Goal: Information Seeking & Learning: Learn about a topic

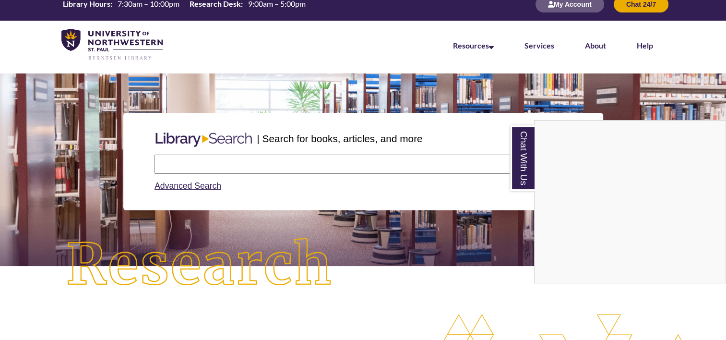
scroll to position [192, 0]
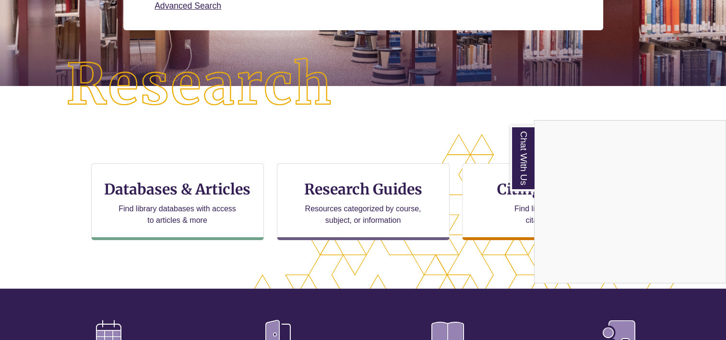
click at [136, 203] on div "Chat With Us" at bounding box center [363, 170] width 726 height 340
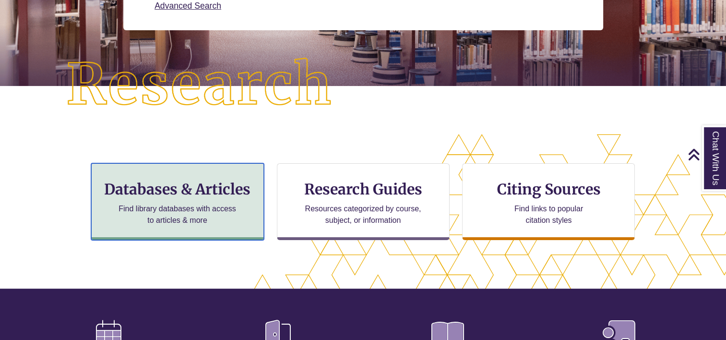
click at [189, 184] on h3 "Databases & Articles" at bounding box center [177, 189] width 156 height 18
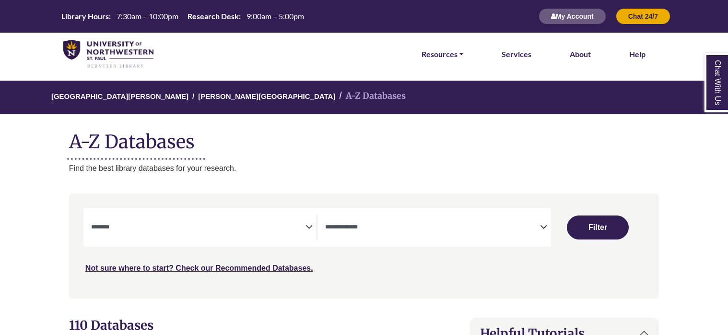
select select "Database Subject Filter"
select select "Database Types Filter"
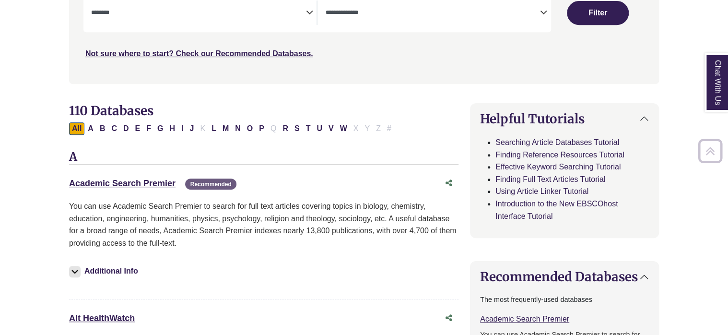
scroll to position [240, 0]
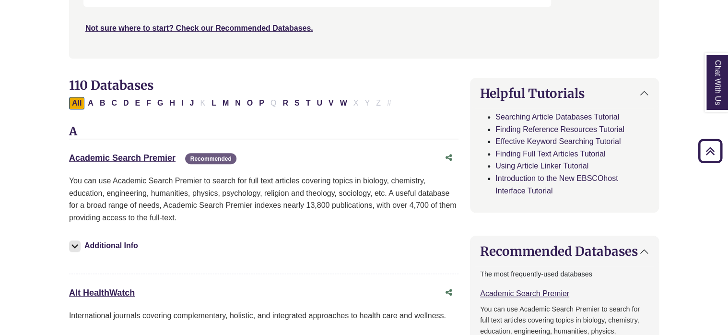
click at [142, 164] on div "Academic Search Premier This link opens in a new window Recommended" at bounding box center [254, 158] width 370 height 14
click at [140, 155] on link "Academic Search Premier This link opens in a new window" at bounding box center [122, 158] width 106 height 10
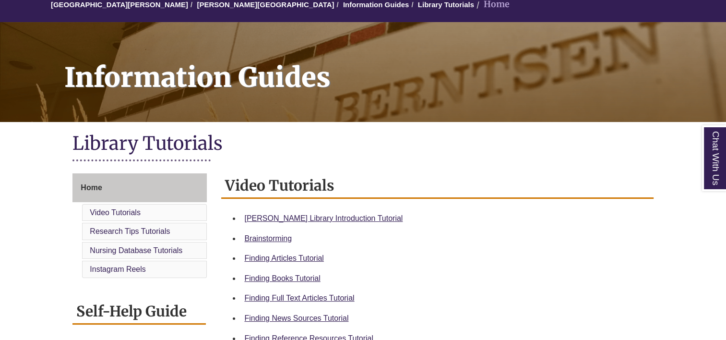
scroll to position [144, 0]
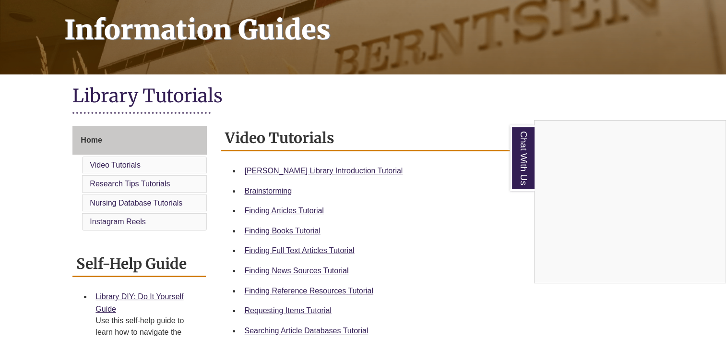
click at [331, 170] on div "Chat With Us" at bounding box center [363, 170] width 726 height 340
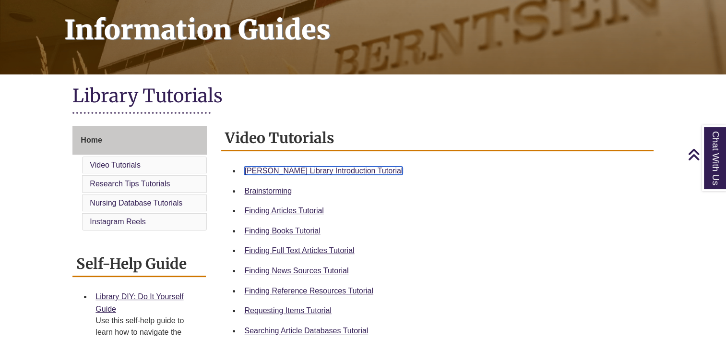
click at [327, 169] on link "Berntsen Library Introduction Tutorial" at bounding box center [323, 170] width 158 height 8
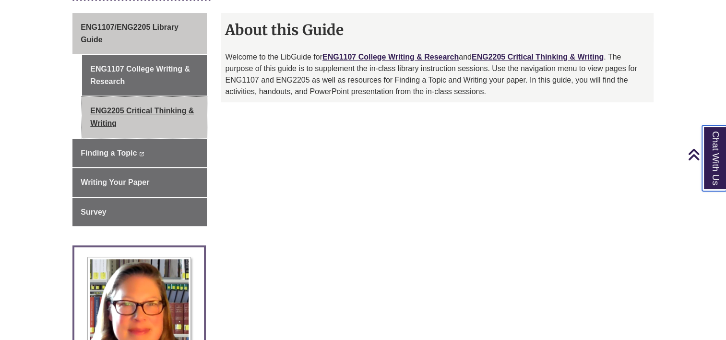
scroll to position [240, 0]
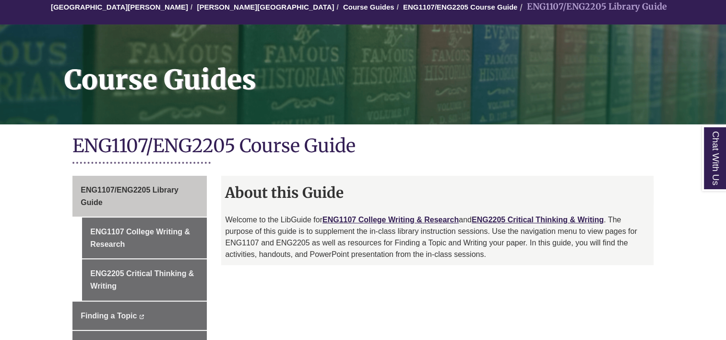
scroll to position [144, 0]
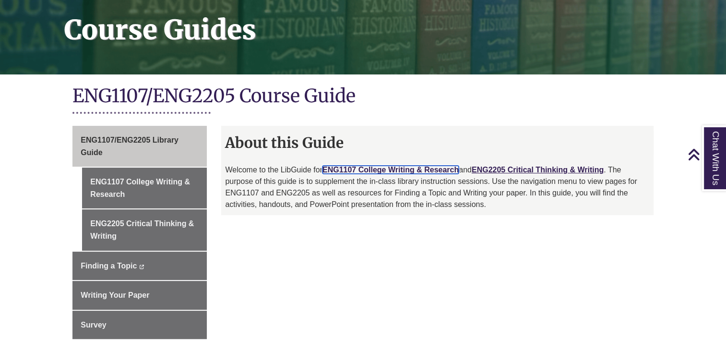
click at [418, 170] on link "ENG1107 College Writing & Research" at bounding box center [390, 169] width 136 height 8
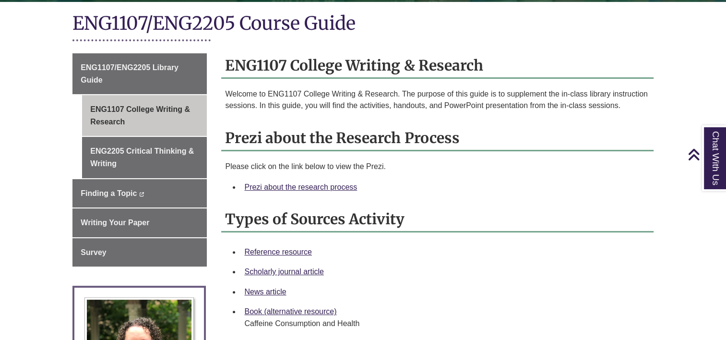
scroll to position [240, 0]
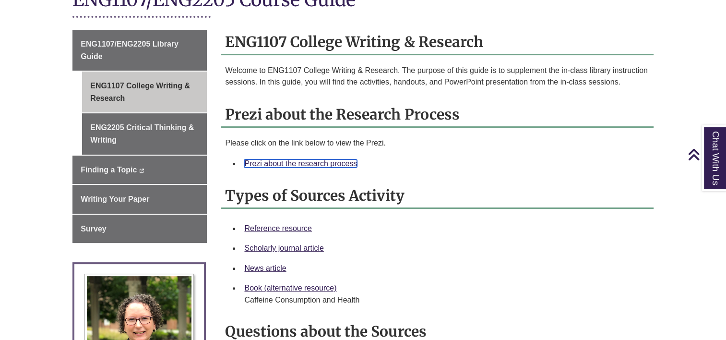
click at [310, 162] on link "Prezi about the research process" at bounding box center [300, 163] width 113 height 8
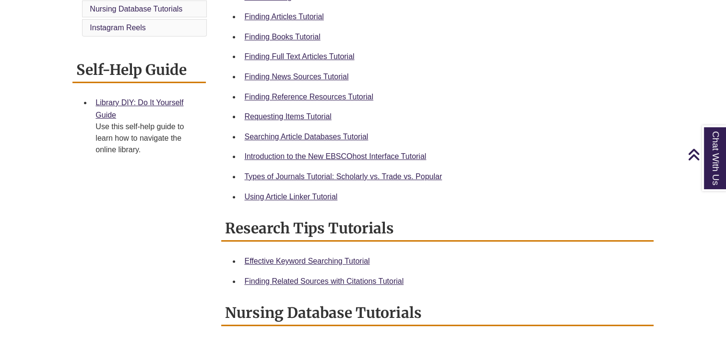
scroll to position [240, 0]
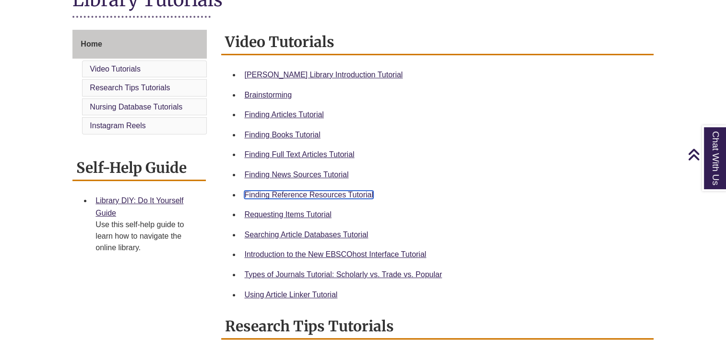
click at [287, 194] on link "Finding Reference Resources Tutorial" at bounding box center [308, 194] width 129 height 8
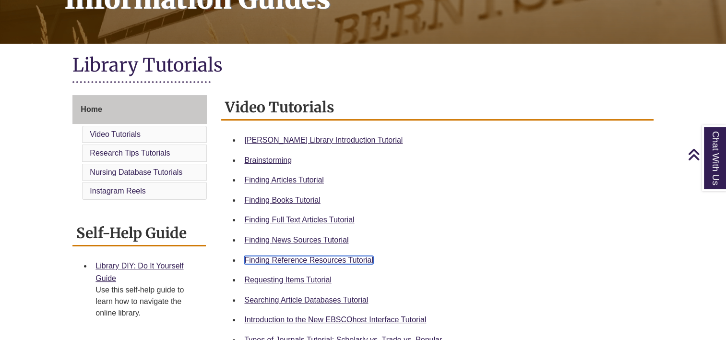
scroll to position [48, 0]
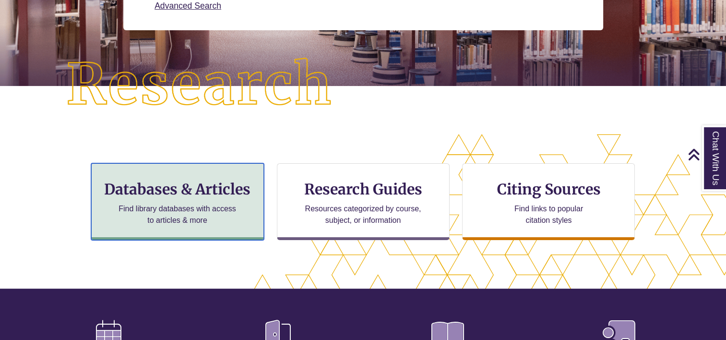
click at [220, 185] on h3 "Databases & Articles" at bounding box center [177, 189] width 156 height 18
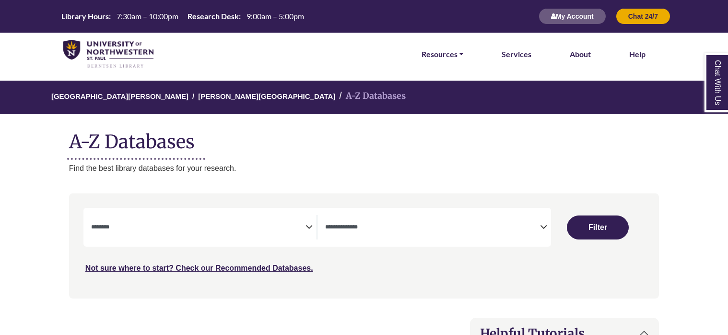
select select "Database Subject Filter"
select select "Database Types Filter"
select select "Database Subject Filter"
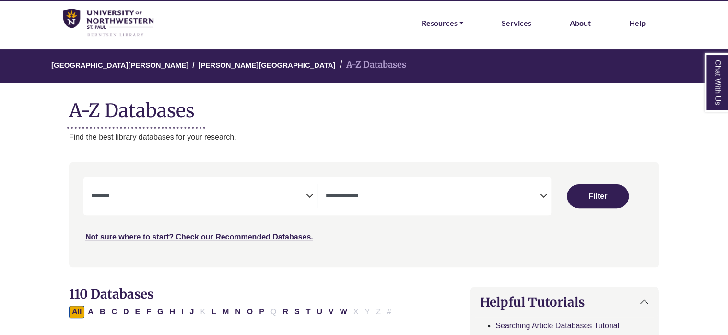
scroll to position [48, 0]
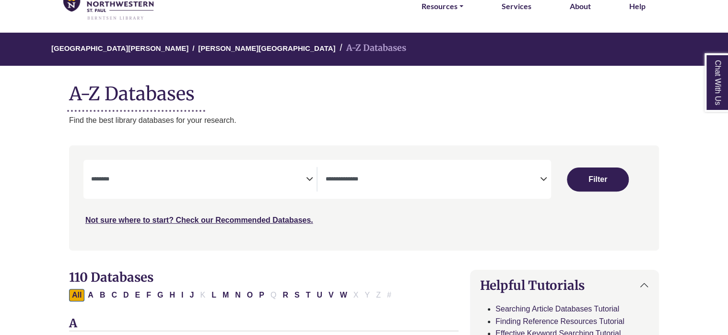
click at [545, 177] on icon "Search filters" at bounding box center [543, 177] width 7 height 14
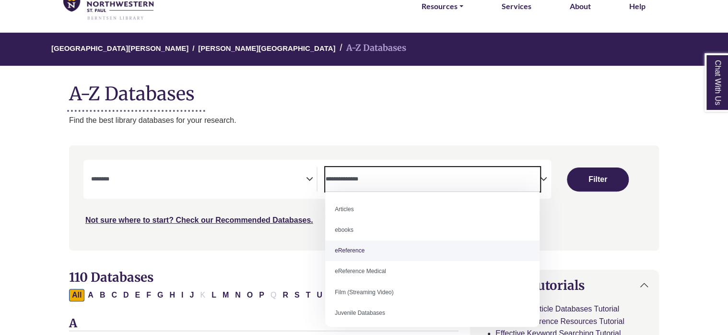
select select "*****"
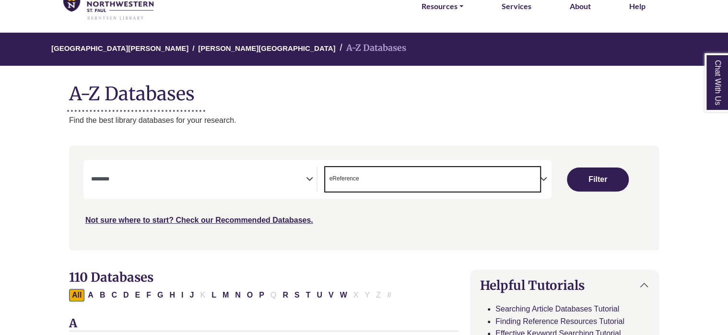
scroll to position [19, 0]
click at [305, 180] on textarea "Search" at bounding box center [198, 180] width 215 height 8
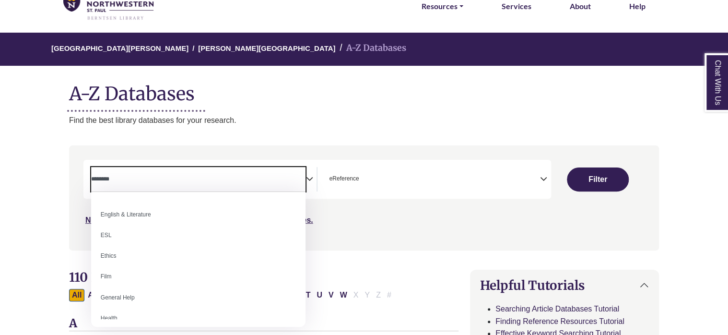
scroll to position [374, 0]
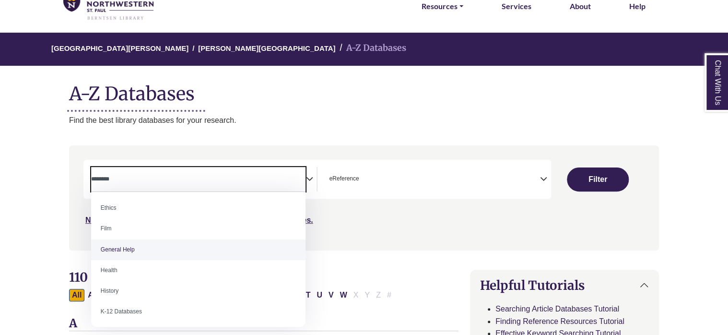
select select "*****"
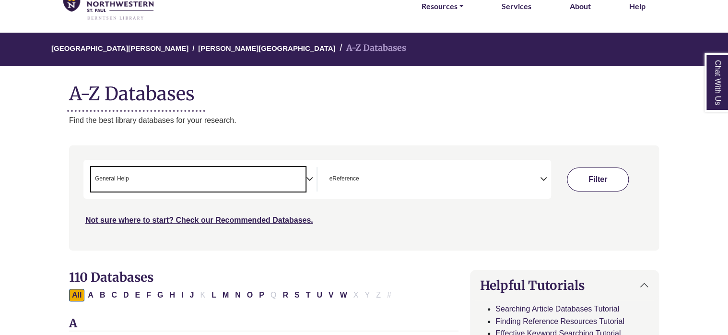
click at [606, 173] on button "Filter" at bounding box center [597, 179] width 61 height 24
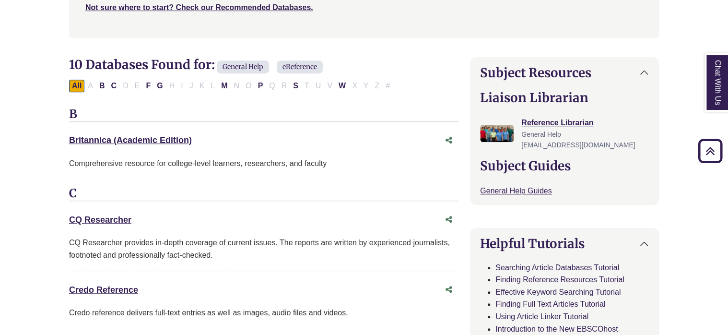
scroll to position [240, 0]
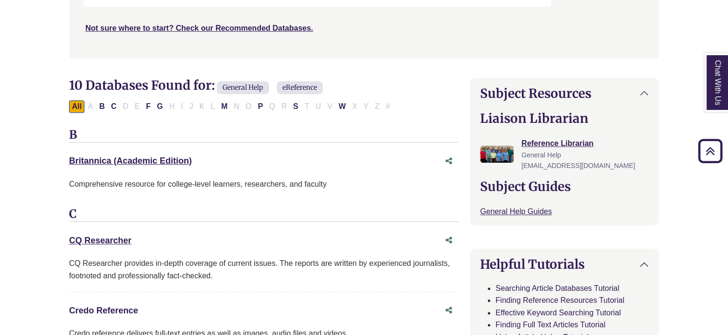
click at [105, 308] on link "Credo Reference This link opens in a new window" at bounding box center [103, 311] width 69 height 10
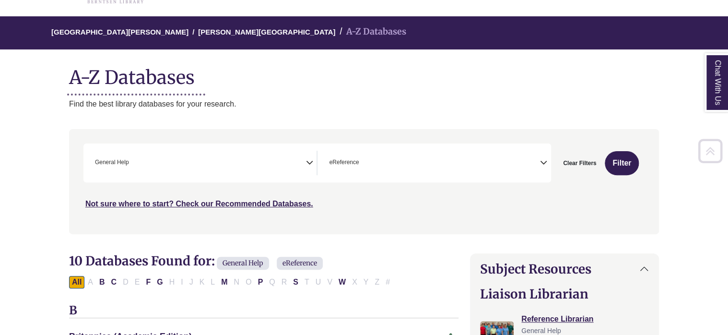
scroll to position [48, 0]
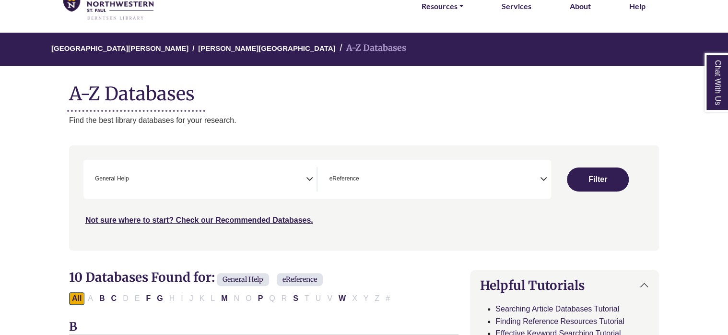
select select "Database Subject Filter"
select select "Database Types Filter"
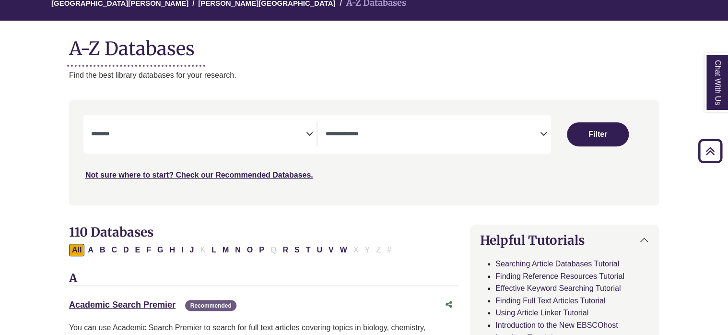
scroll to position [48, 0]
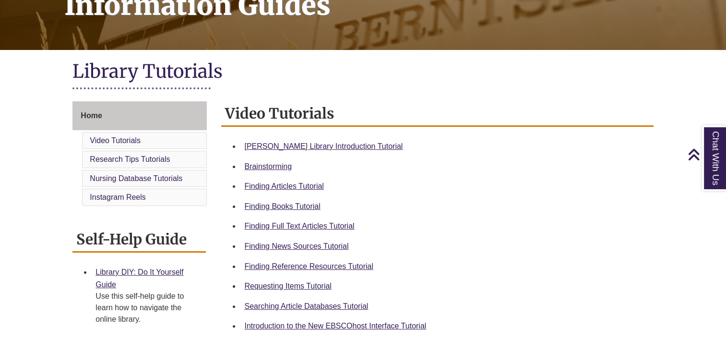
scroll to position [192, 0]
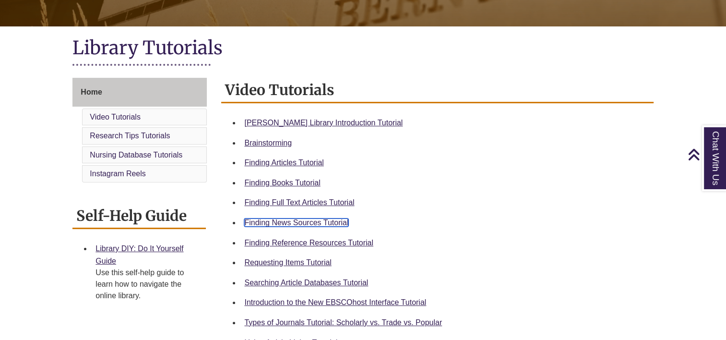
click at [271, 223] on link "Finding News Sources Tutorial" at bounding box center [296, 222] width 104 height 8
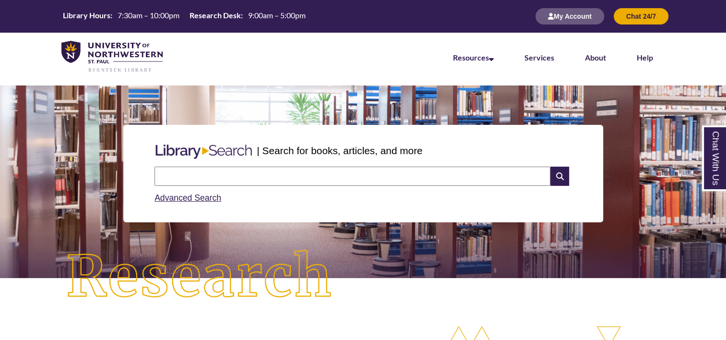
click at [224, 173] on input "text" at bounding box center [352, 175] width 396 height 19
type input "*"
click at [171, 174] on input "**********" at bounding box center [352, 175] width 396 height 19
type input "**********"
click at [564, 179] on icon at bounding box center [559, 175] width 18 height 19
